Goal: Transaction & Acquisition: Purchase product/service

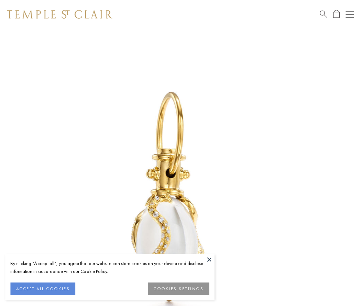
scroll to position [8, 0]
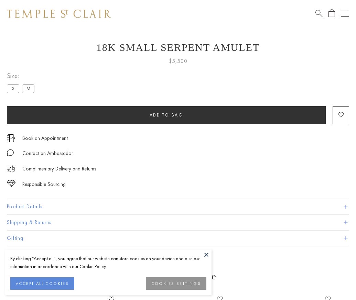
click at [166, 115] on span "Add to bag" at bounding box center [167, 115] width 34 height 6
